Goal: Feedback & Contribution: Submit feedback/report problem

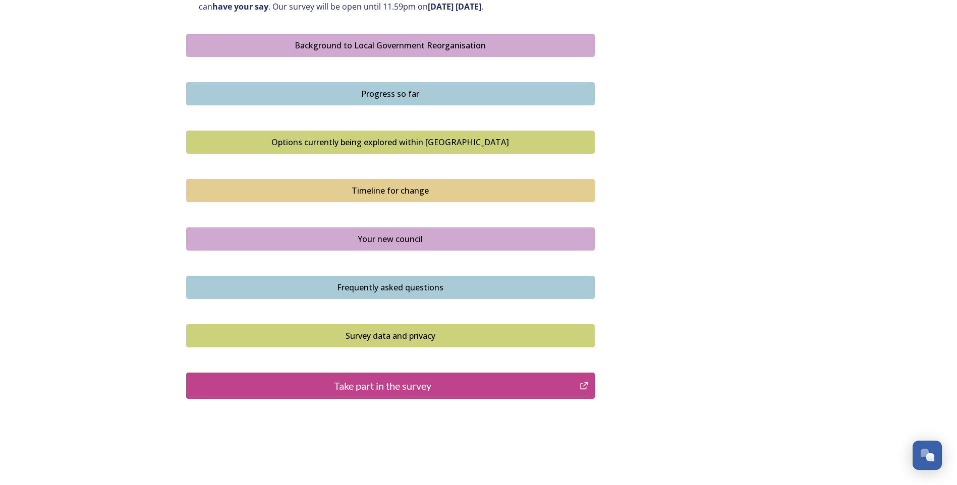
scroll to position [576, 0]
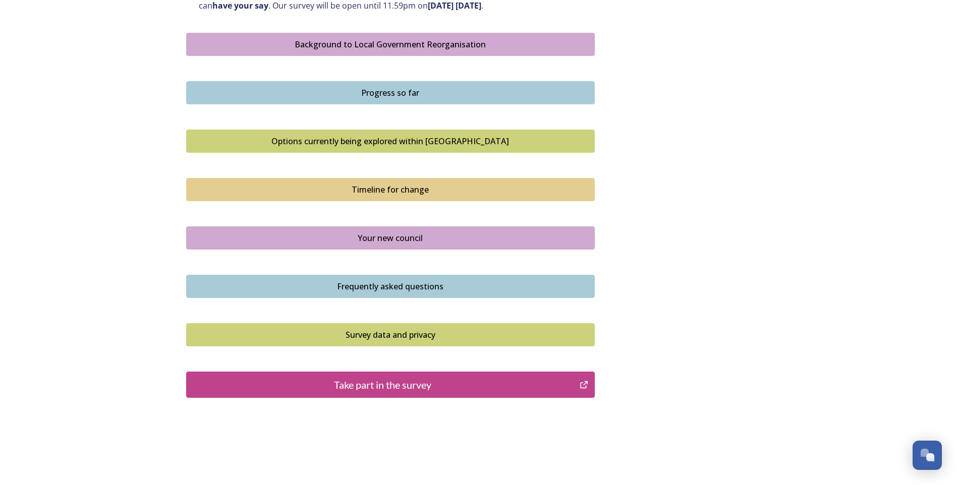
click at [386, 385] on div "Take part in the survey" at bounding box center [383, 384] width 383 height 15
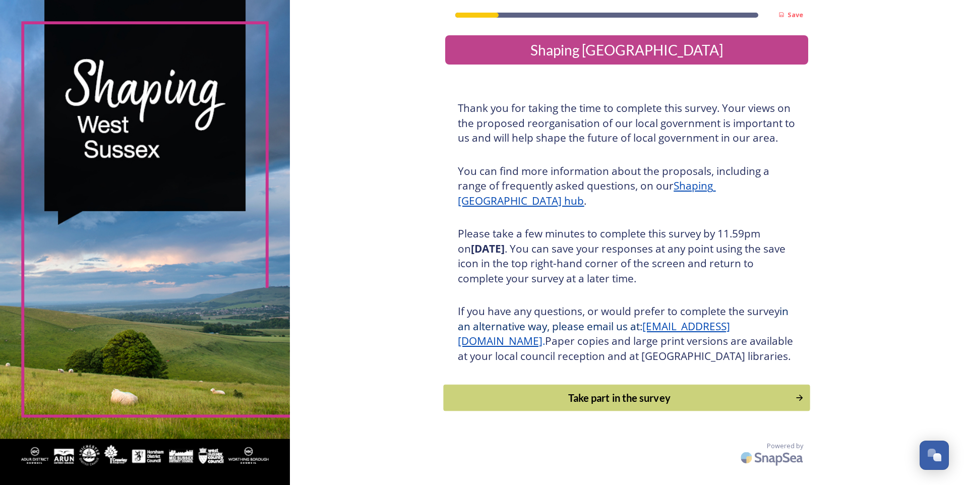
click at [793, 409] on button "Take part in the survey" at bounding box center [627, 398] width 367 height 27
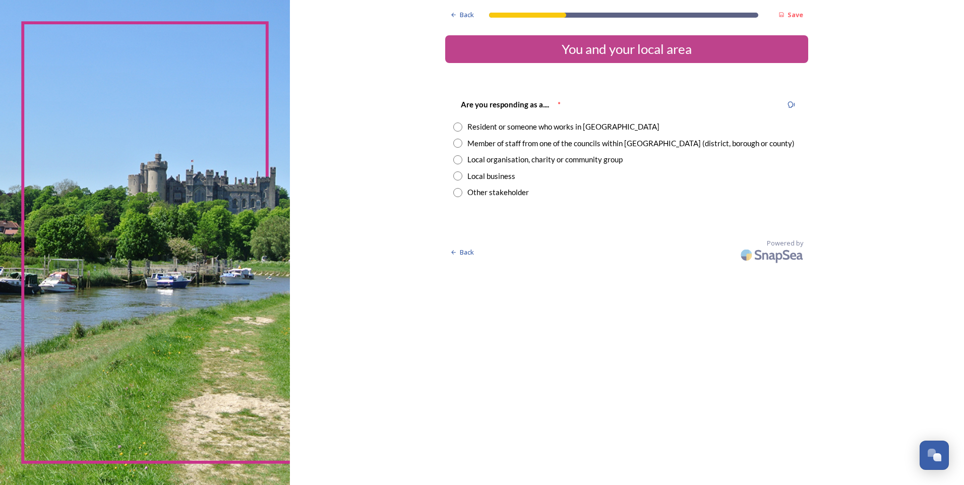
click at [459, 147] on input "radio" at bounding box center [457, 143] width 9 height 9
radio input "true"
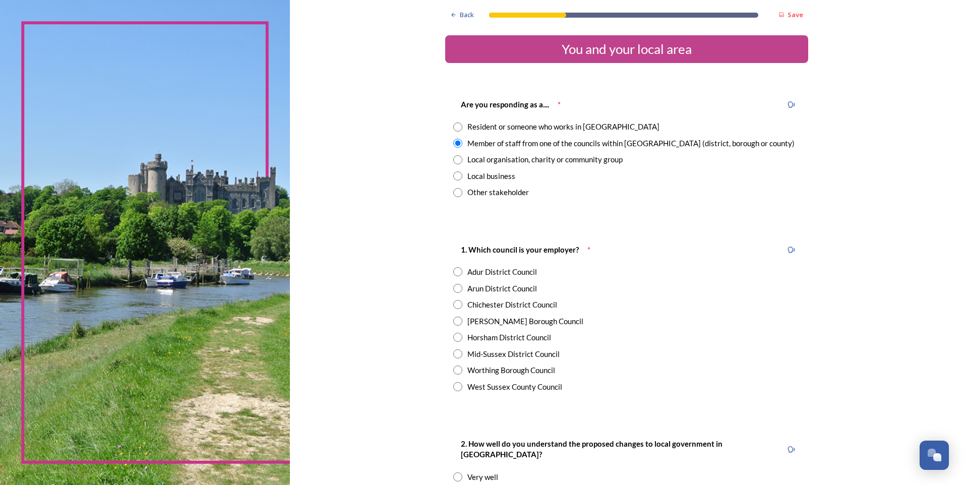
click at [453, 383] on input "radio" at bounding box center [457, 386] width 9 height 9
radio input "true"
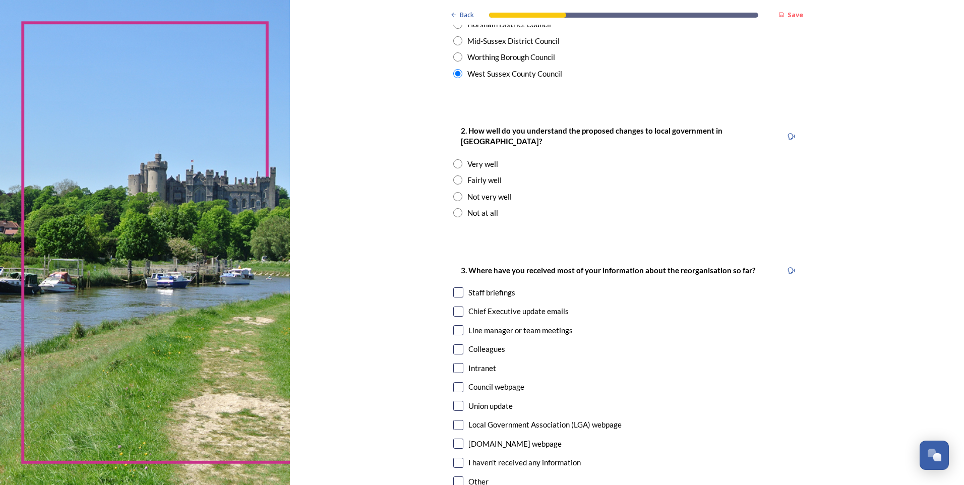
scroll to position [314, 0]
click at [458, 207] on input "radio" at bounding box center [457, 211] width 9 height 9
radio input "true"
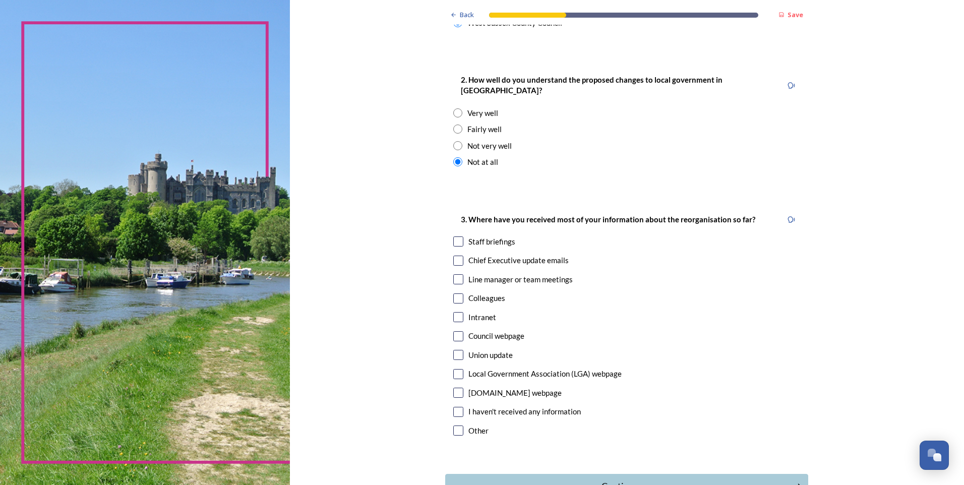
scroll to position [426, 0]
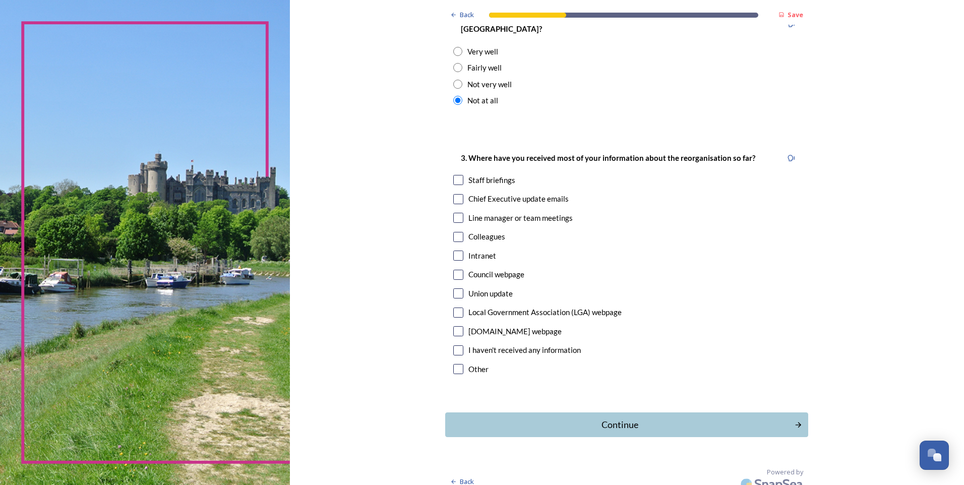
click at [454, 270] on input "checkbox" at bounding box center [458, 275] width 10 height 10
checkbox input "true"
click at [634, 418] on div "Continue" at bounding box center [619, 425] width 341 height 14
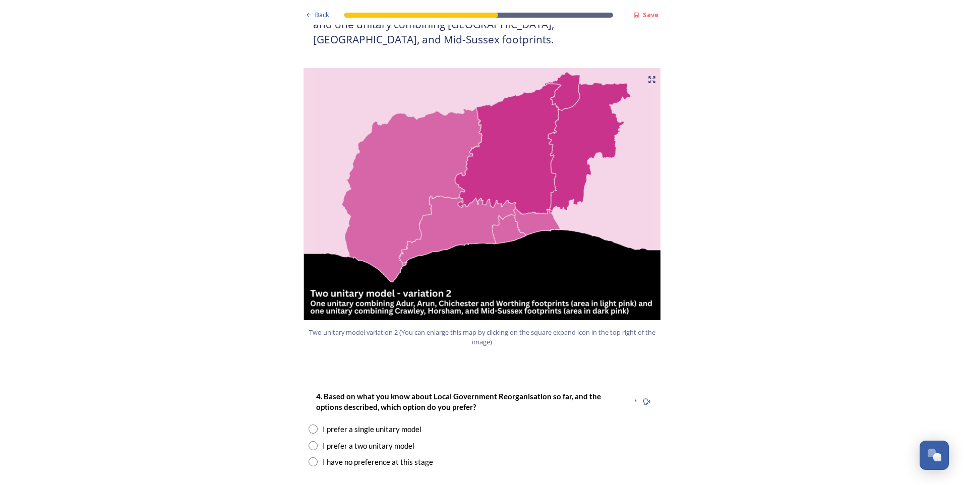
scroll to position [1024, 0]
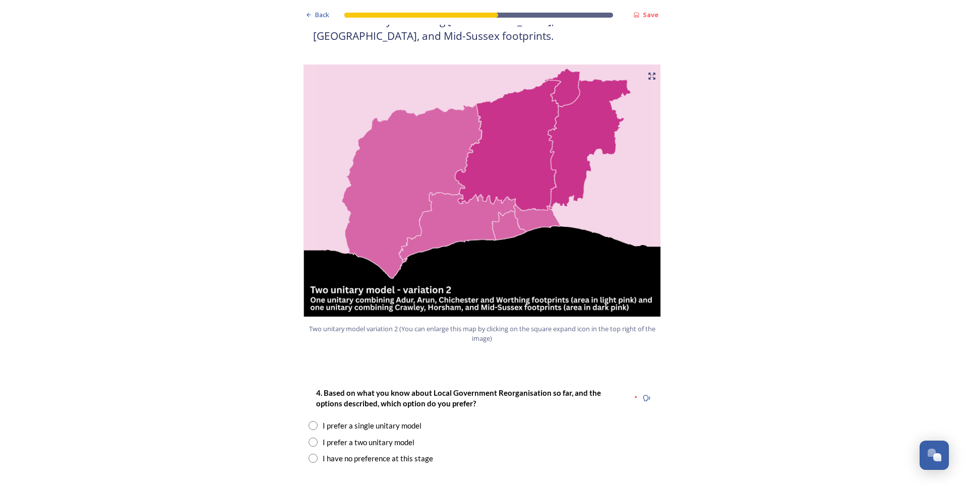
click at [309, 454] on input "radio" at bounding box center [313, 458] width 9 height 9
radio input "true"
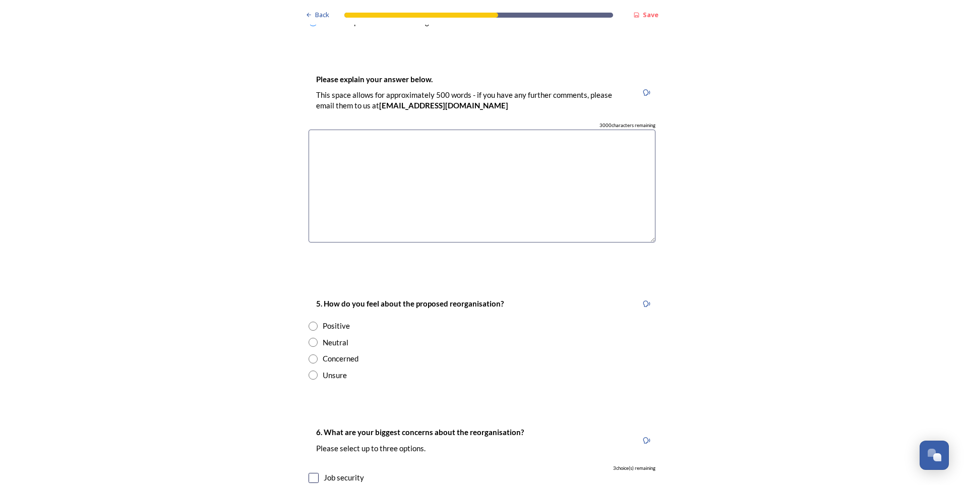
scroll to position [1472, 0]
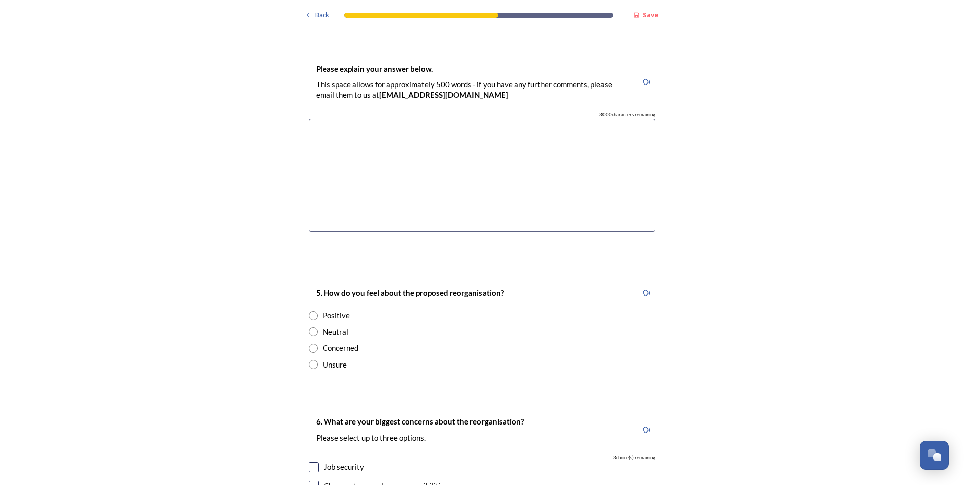
click at [309, 360] on input "radio" at bounding box center [313, 364] width 9 height 9
radio input "true"
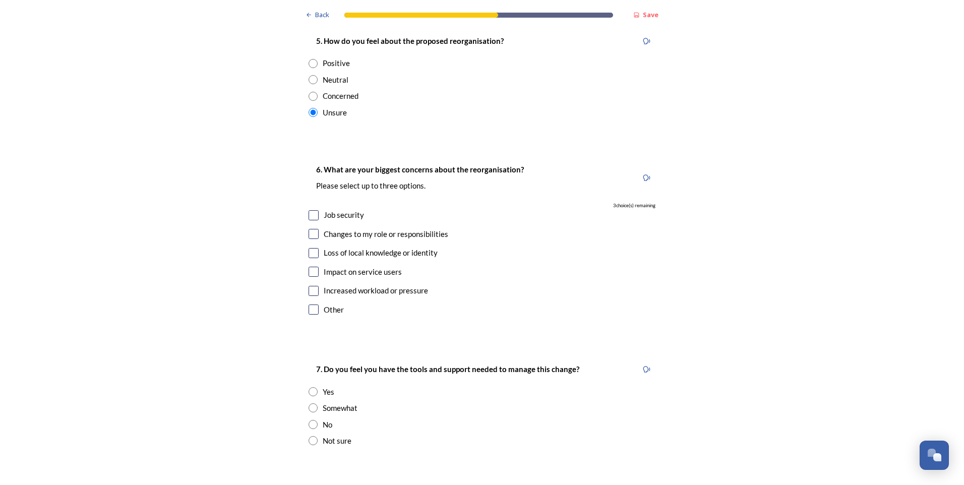
scroll to position [1727, 0]
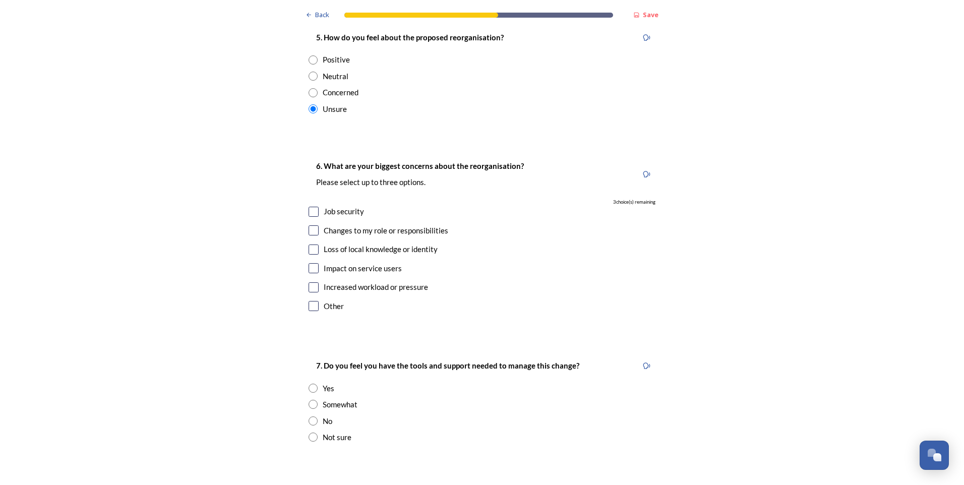
click at [309, 225] on input "checkbox" at bounding box center [314, 230] width 10 height 10
checkbox input "true"
click at [310, 263] on input "checkbox" at bounding box center [314, 268] width 10 height 10
checkbox input "true"
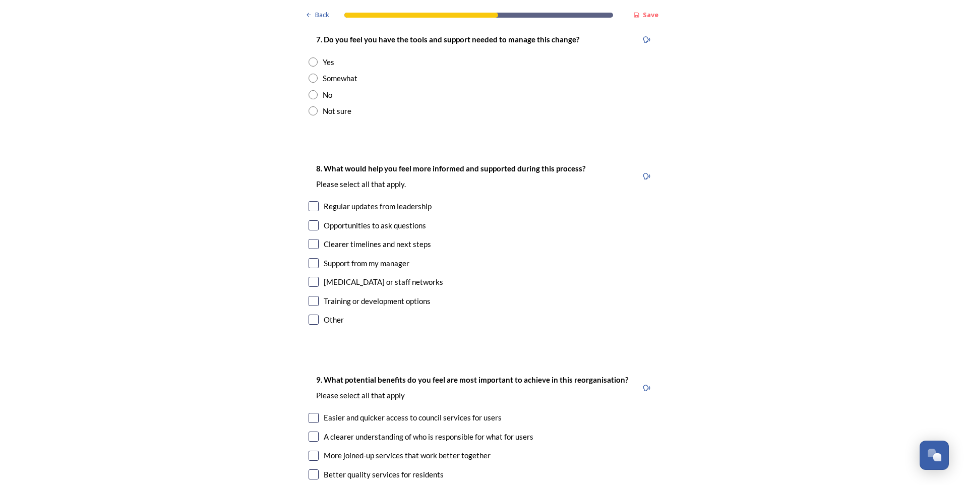
scroll to position [2075, 0]
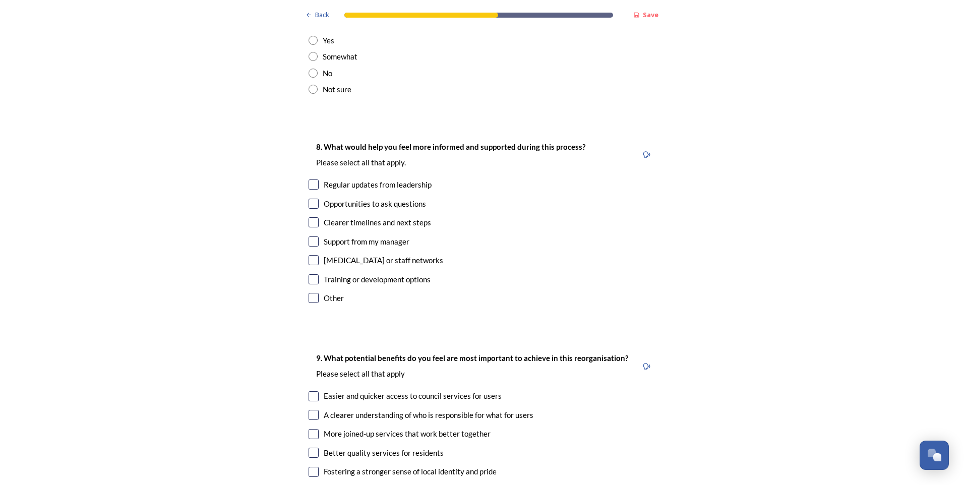
click at [309, 85] on input "radio" at bounding box center [313, 89] width 9 height 9
radio input "true"
click at [312, 180] on input "checkbox" at bounding box center [314, 185] width 10 height 10
checkbox input "true"
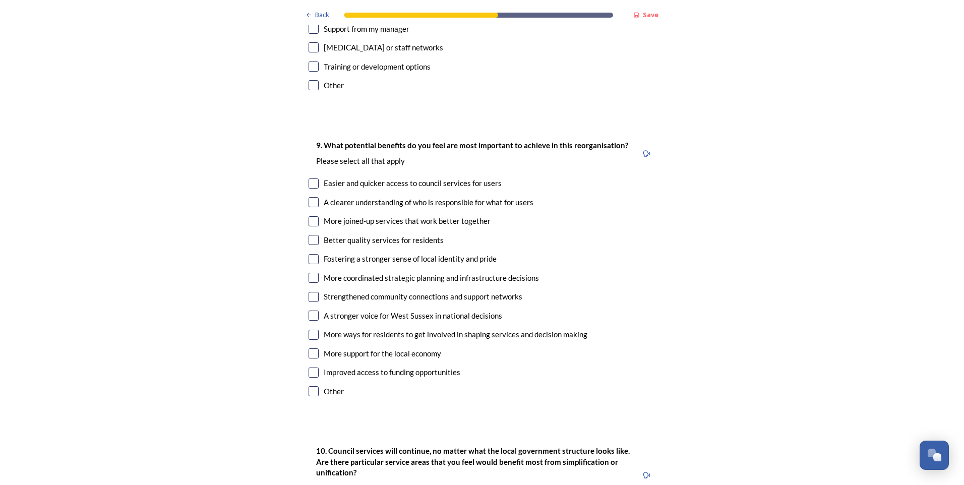
scroll to position [2292, 0]
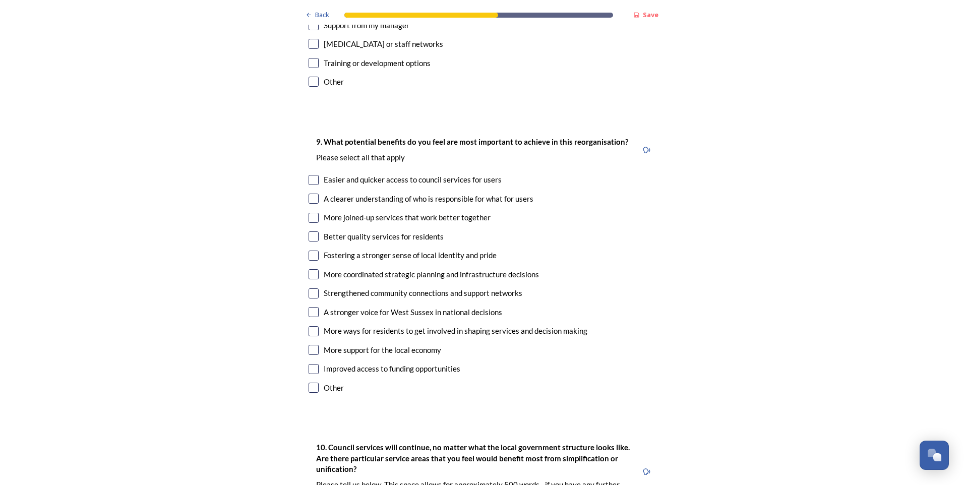
click at [309, 194] on input "checkbox" at bounding box center [314, 199] width 10 height 10
checkbox input "true"
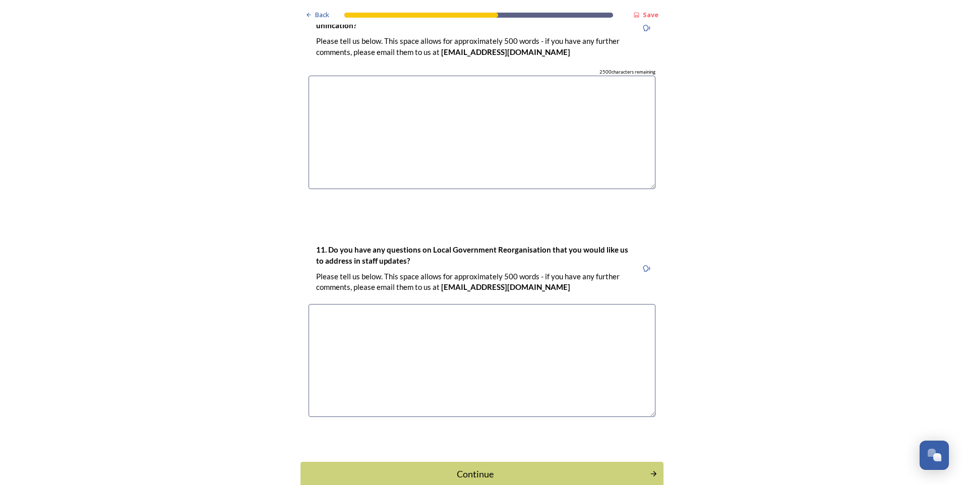
scroll to position [2766, 0]
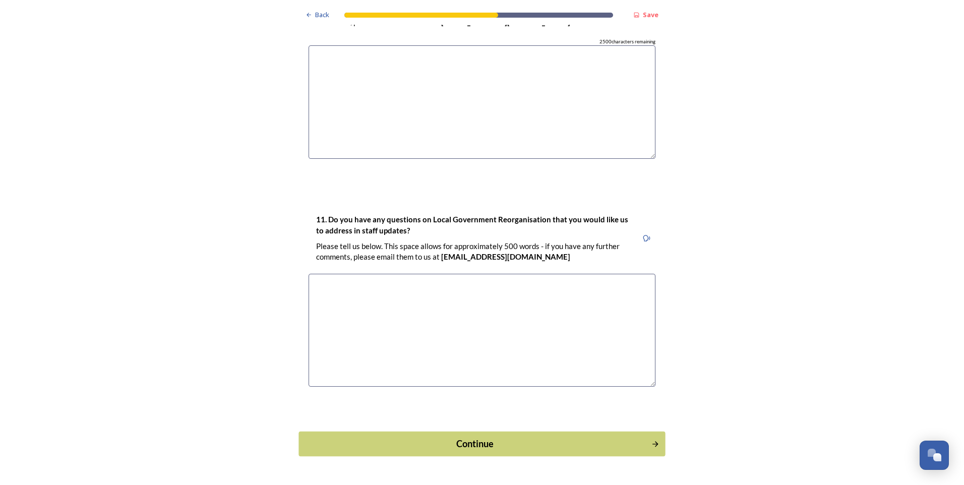
click at [469, 437] on div "Continue" at bounding box center [475, 444] width 341 height 14
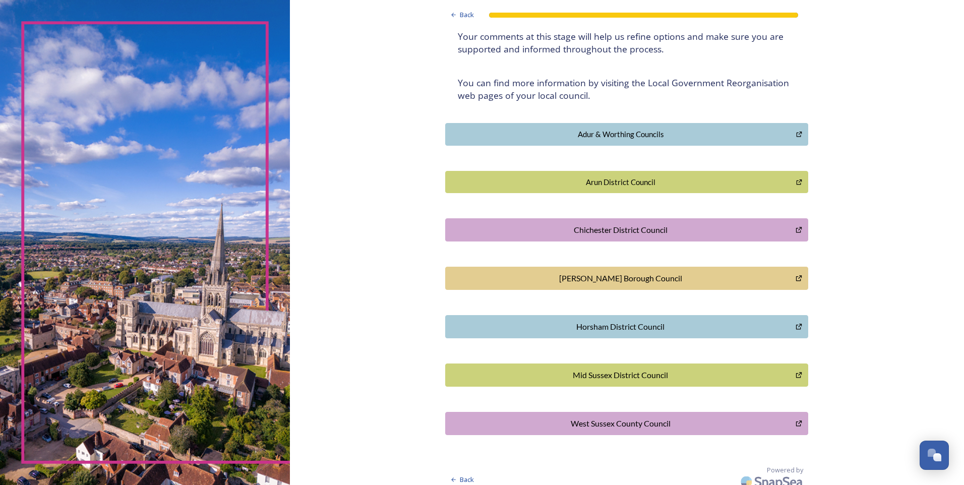
scroll to position [164, 0]
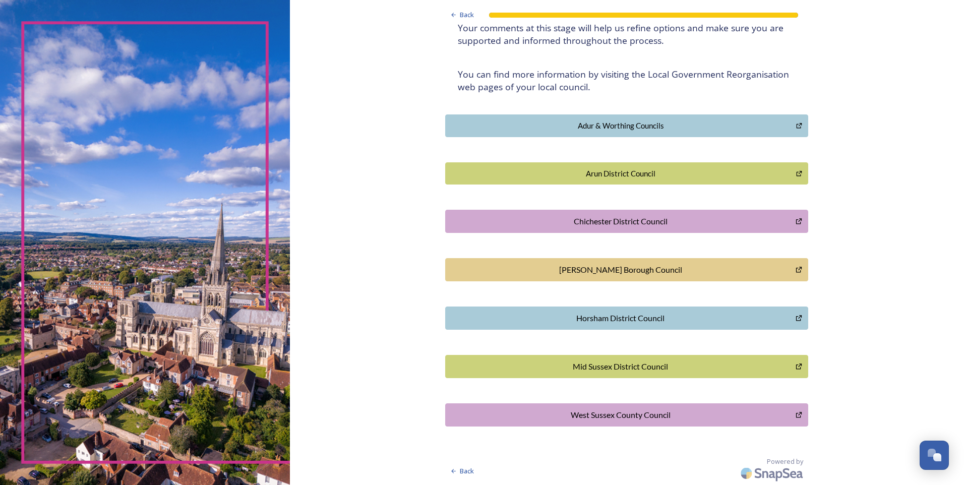
click at [648, 418] on div "West Sussex County Council" at bounding box center [620, 415] width 339 height 12
